Goal: Navigation & Orientation: Find specific page/section

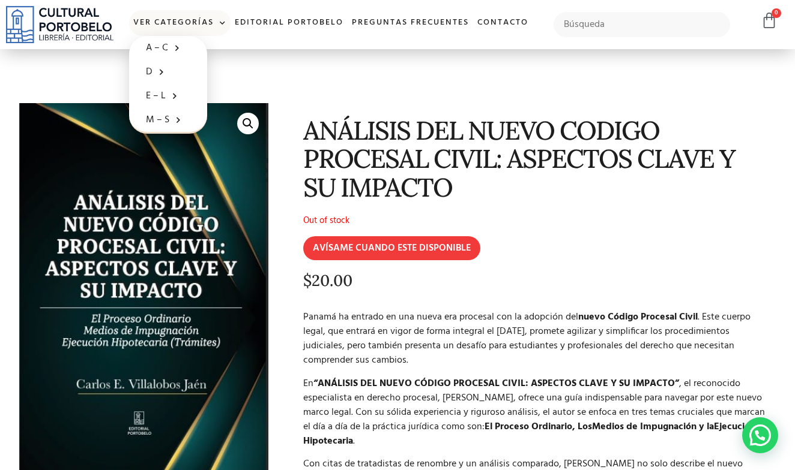
click at [208, 20] on link "Ver Categorías" at bounding box center [179, 23] width 101 height 26
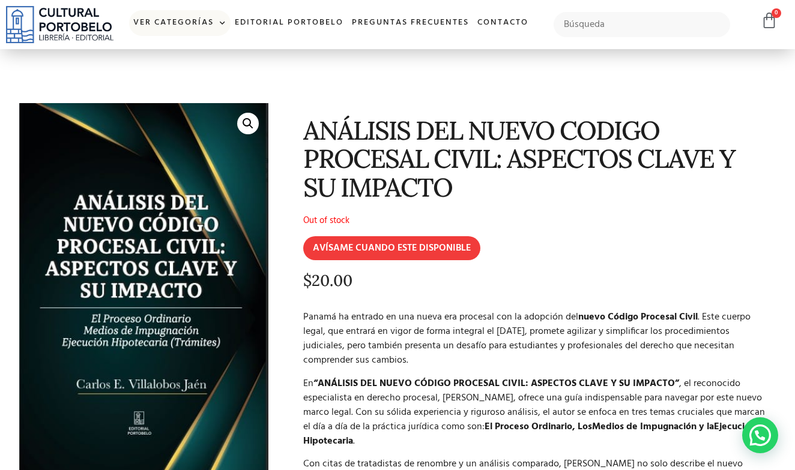
click at [212, 23] on link "Ver Categorías" at bounding box center [179, 23] width 101 height 26
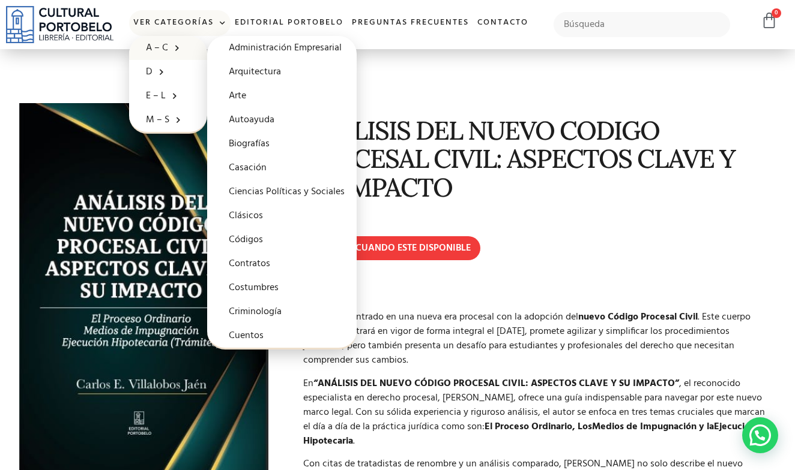
click at [148, 49] on link "A – C" at bounding box center [168, 48] width 78 height 24
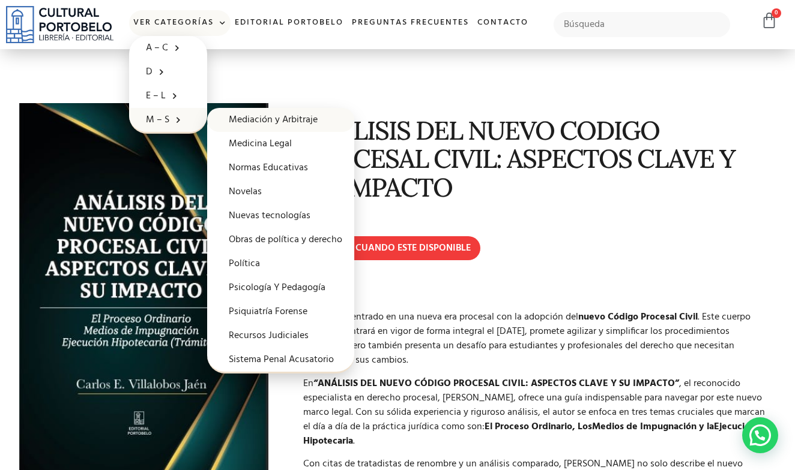
click at [295, 124] on link "Mediación y Arbitraje" at bounding box center [280, 120] width 147 height 24
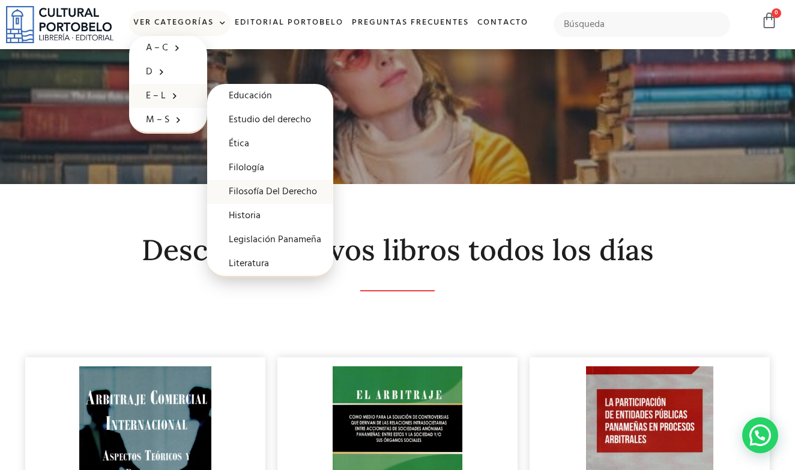
click at [281, 193] on link "Filosofía Del Derecho" at bounding box center [270, 192] width 126 height 24
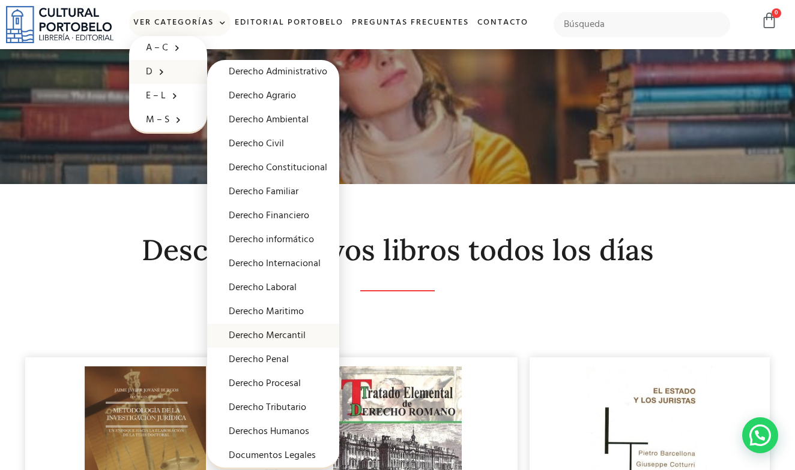
click at [295, 337] on link "Derecho Mercantil" at bounding box center [273, 336] width 132 height 24
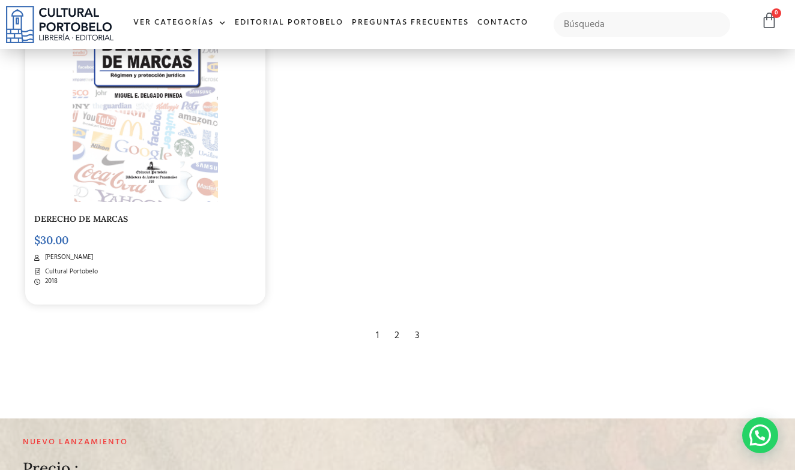
scroll to position [2144, 0]
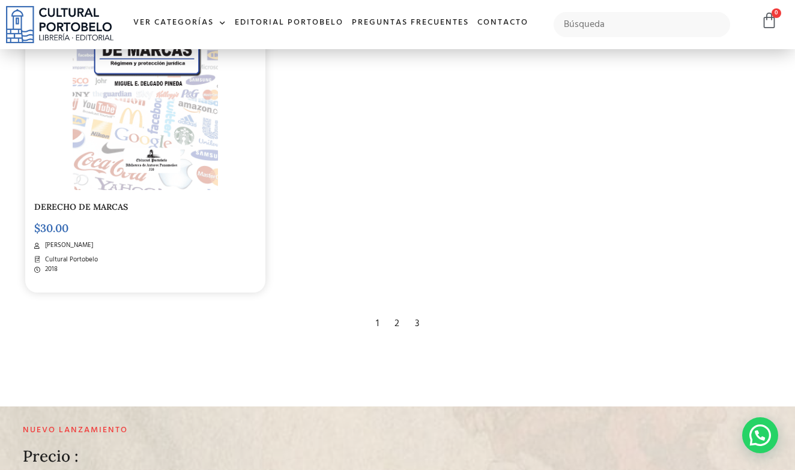
click at [398, 311] on div "2" at bounding box center [396, 324] width 17 height 26
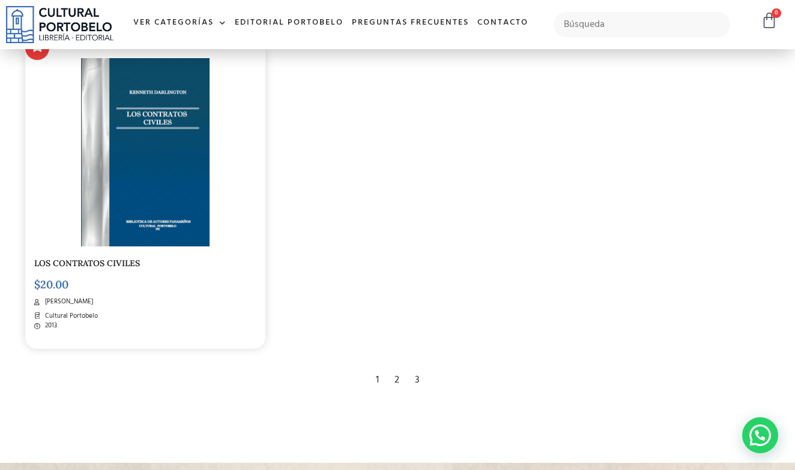
scroll to position [2125, 1]
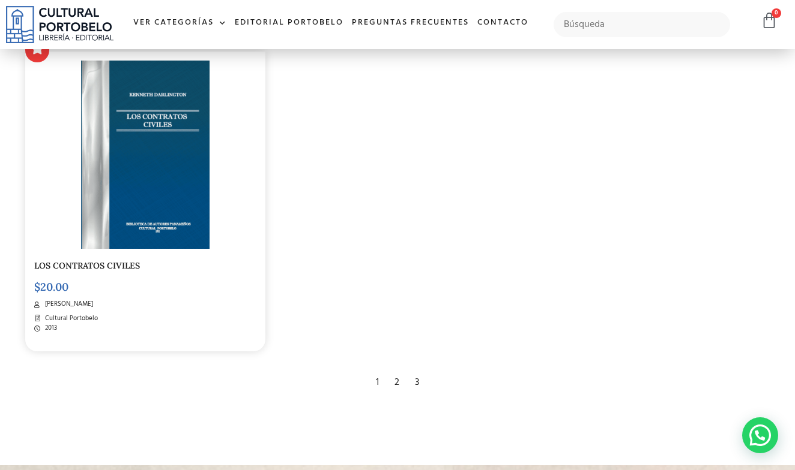
click at [416, 370] on div "3" at bounding box center [417, 383] width 16 height 26
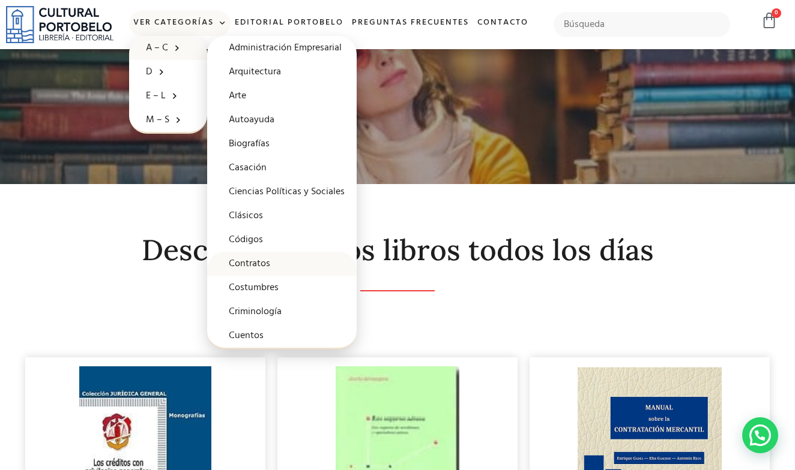
click at [269, 266] on link "Contratos" at bounding box center [281, 264] width 149 height 24
